Goal: Check status: Check status

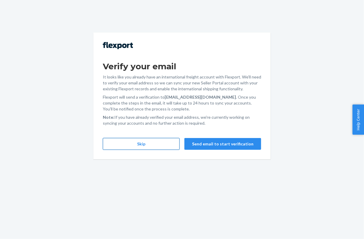
click at [159, 144] on button "Skip" at bounding box center [141, 144] width 77 height 12
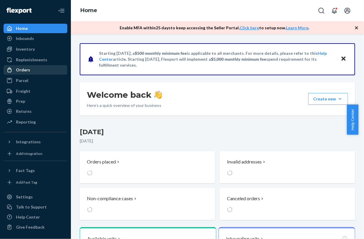
click at [27, 69] on div "Orders" at bounding box center [23, 70] width 14 height 6
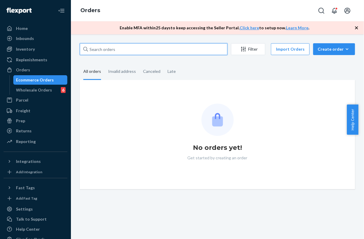
click at [124, 52] on input "text" at bounding box center [154, 49] width 148 height 12
paste input "MU02415540568"
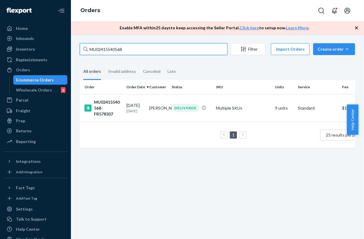
type input "MU02415540568"
click at [133, 99] on td "[DATE] [DATE]" at bounding box center [135, 107] width 23 height 27
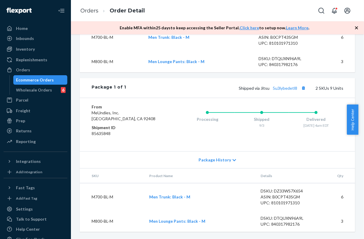
scroll to position [238, 0]
